Goal: Task Accomplishment & Management: Manage account settings

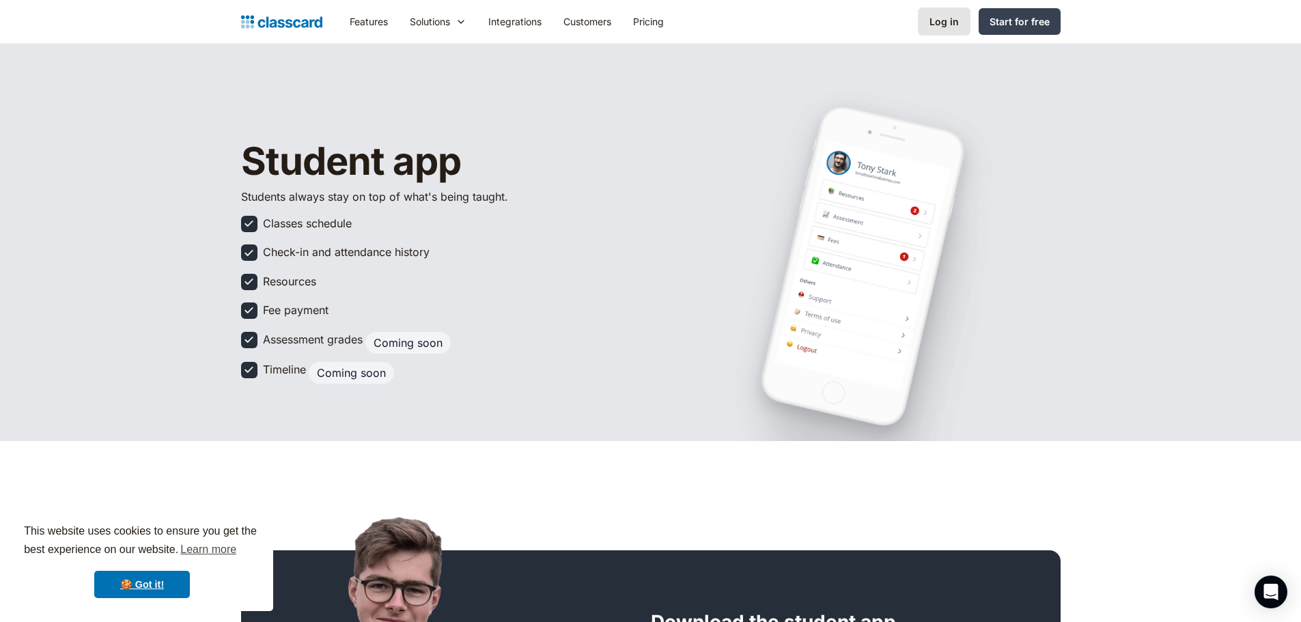
click at [941, 26] on div "Log in" at bounding box center [944, 21] width 29 height 14
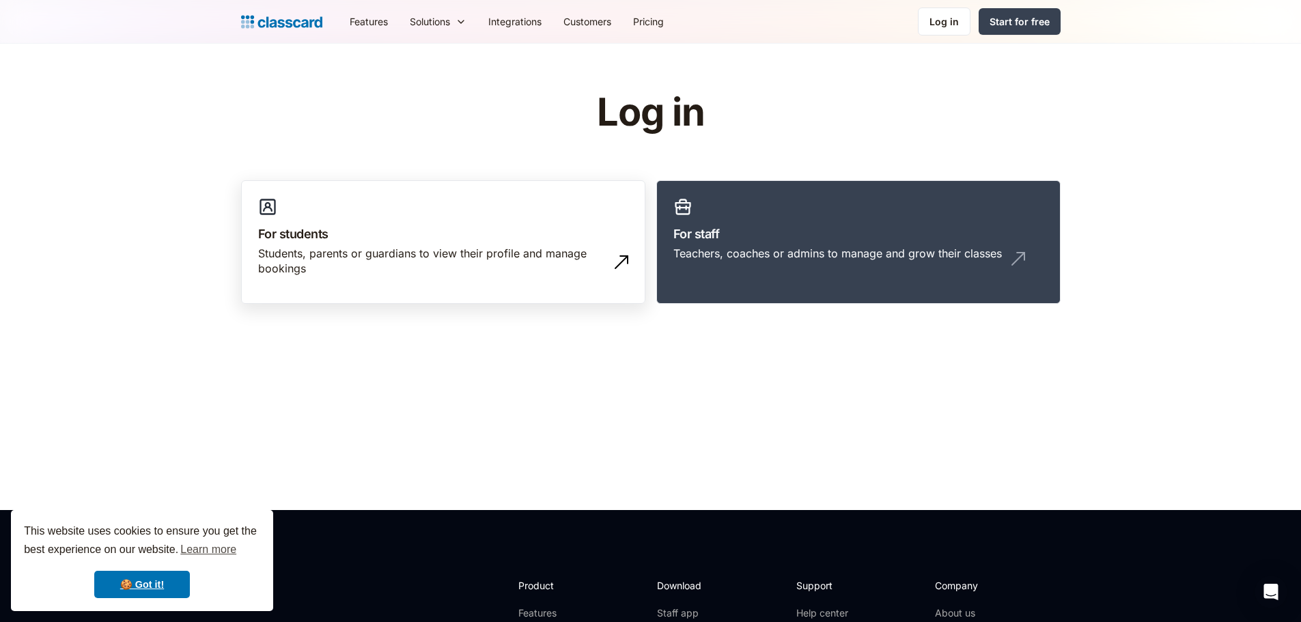
click at [571, 260] on div "Students, parents or guardians to view their profile and manage bookings" at bounding box center [429, 261] width 343 height 31
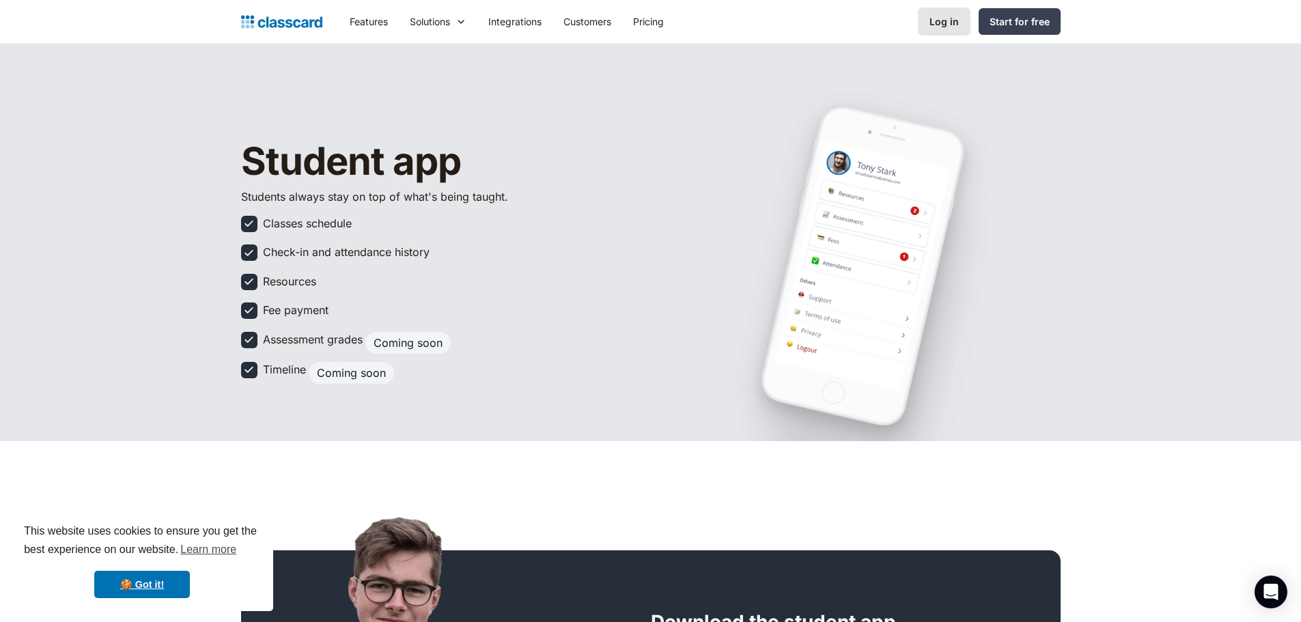
click at [954, 17] on div "Log in" at bounding box center [944, 21] width 29 height 14
